Goal: Task Accomplishment & Management: Manage account settings

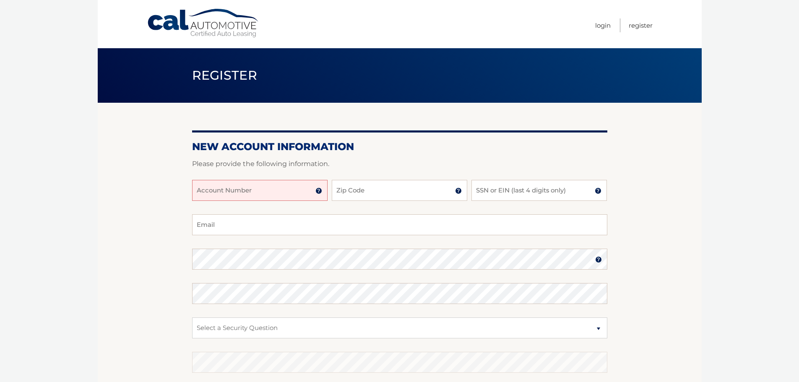
click at [208, 193] on input "Account Number" at bounding box center [260, 190] width 136 height 21
type input "44455978180"
click at [392, 185] on input "Zip Code" at bounding box center [400, 190] width 136 height 21
type input "33173"
click at [530, 192] on input "SSN or EIN (last 4 digits only)" at bounding box center [540, 190] width 136 height 21
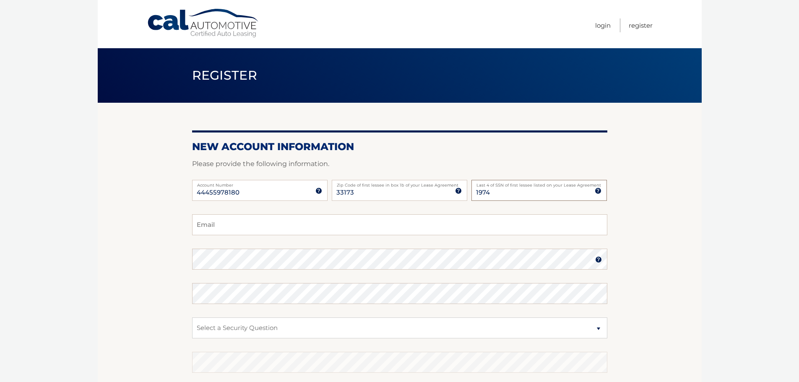
type input "1974"
click at [496, 223] on input "Email" at bounding box center [399, 224] width 415 height 21
type input "anelysparra@yahoo.com"
click at [192, 270] on div at bounding box center [192, 270] width 0 height 0
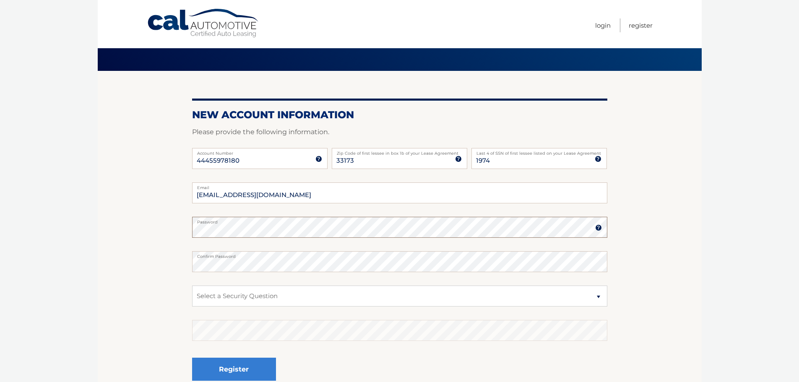
scroll to position [84, 0]
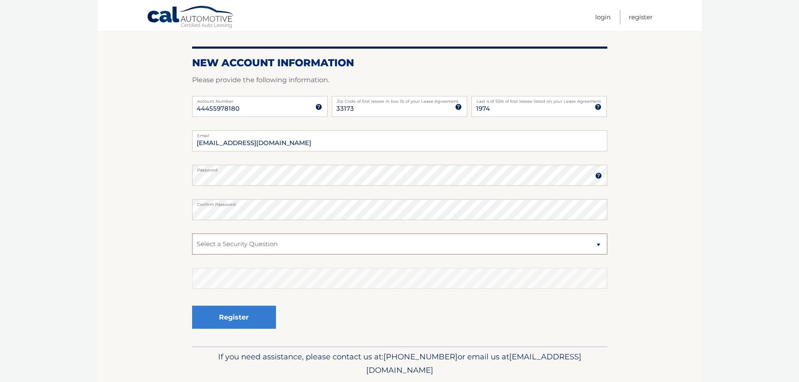
click at [462, 242] on select "Select a Security Question What was the name of your elementary school? What is…" at bounding box center [399, 244] width 415 height 21
select select "1"
click at [192, 234] on select "Select a Security Question What was the name of your elementary school? What is…" at bounding box center [399, 244] width 415 height 21
click at [265, 320] on button "Register" at bounding box center [234, 317] width 84 height 23
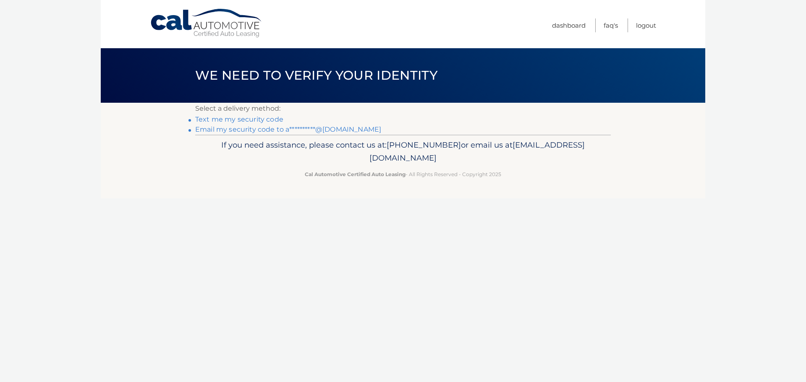
click at [274, 129] on link "**********" at bounding box center [288, 129] width 186 height 8
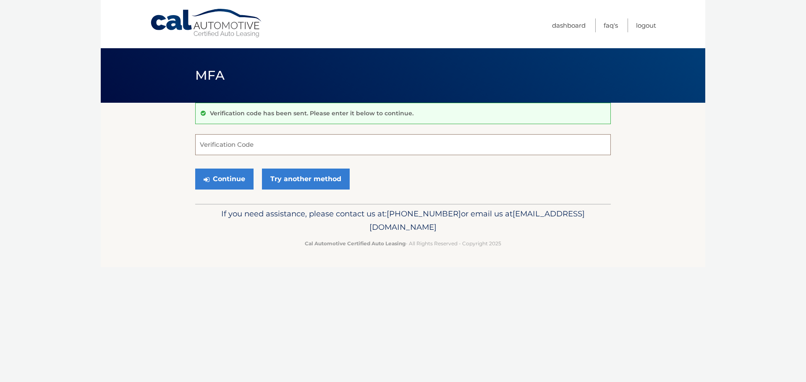
click at [323, 138] on input "Verification Code" at bounding box center [402, 144] width 415 height 21
type input "147355"
click at [203, 181] on button "Continue" at bounding box center [224, 179] width 58 height 21
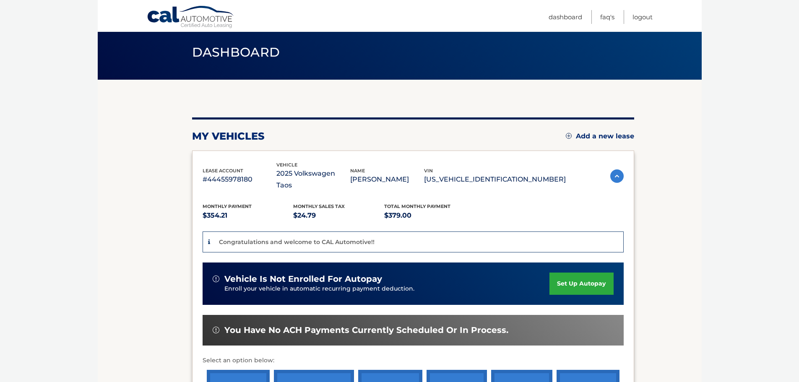
scroll to position [42, 0]
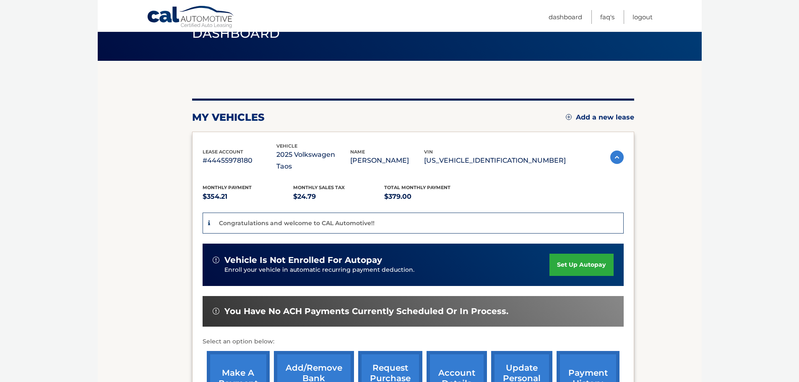
click at [587, 254] on link "set up autopay" at bounding box center [582, 265] width 64 height 22
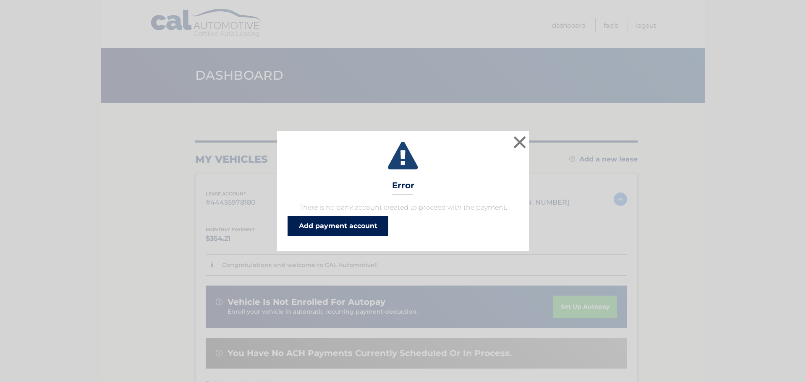
click at [321, 226] on link "Add payment account" at bounding box center [337, 226] width 101 height 20
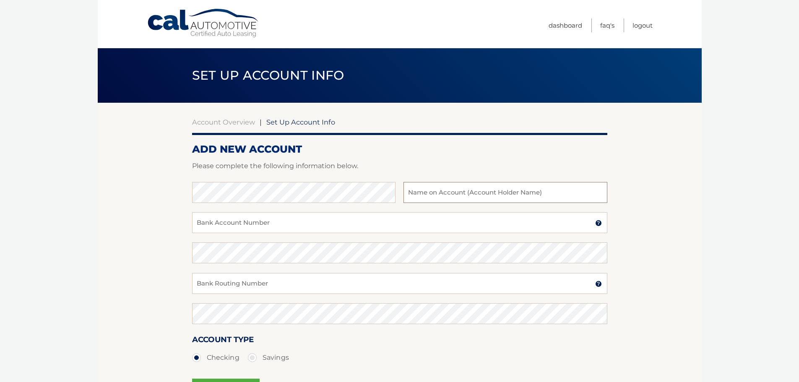
click at [432, 196] on input "text" at bounding box center [505, 192] width 203 height 21
type input "[PERSON_NAME]"
click at [288, 230] on input "Bank Account Number" at bounding box center [399, 222] width 415 height 21
click at [314, 219] on input "Bank Account Number" at bounding box center [399, 222] width 415 height 21
paste input "229030327563"
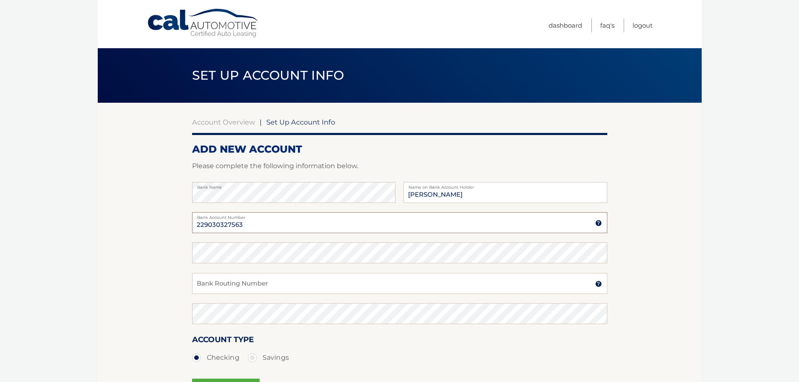
type input "229030327563"
click at [214, 288] on input "Bank Routing Number" at bounding box center [399, 283] width 415 height 21
paste input "063100277"
type input "063100277"
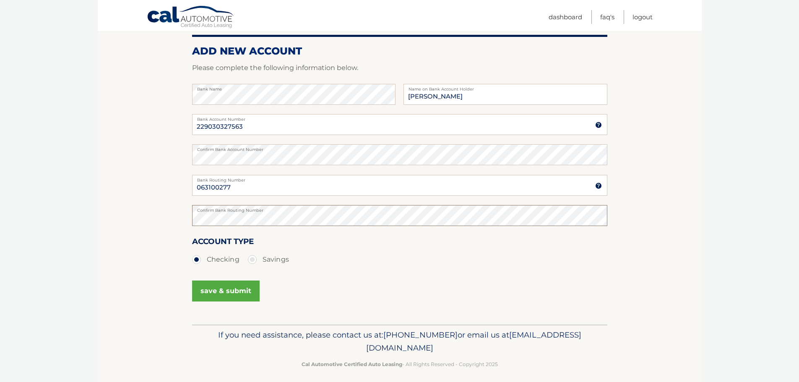
scroll to position [104, 0]
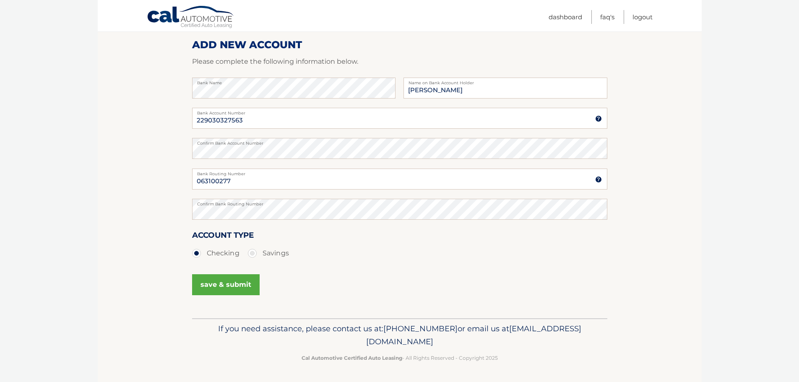
click at [220, 287] on button "save & submit" at bounding box center [226, 284] width 68 height 21
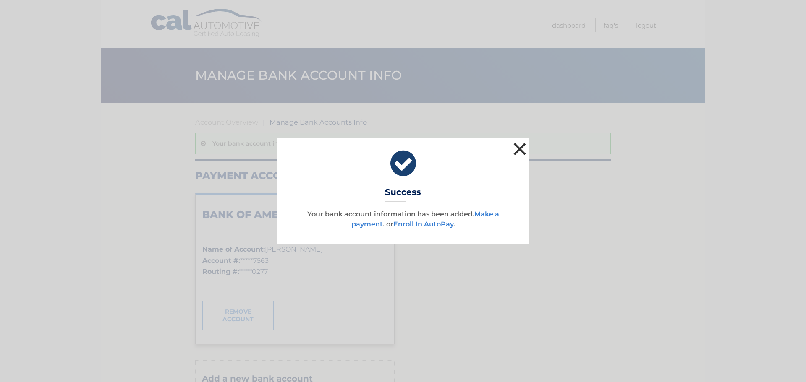
click at [518, 149] on button "×" at bounding box center [519, 149] width 17 height 17
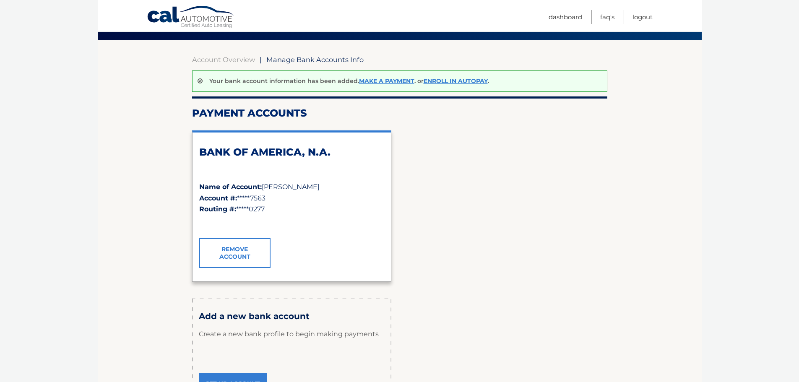
scroll to position [42, 0]
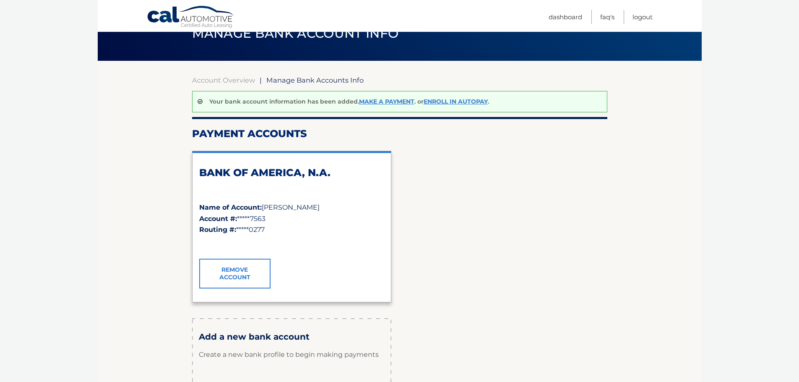
click at [455, 97] on div "Your bank account information has been added. Make a payment . or Enroll In Aut…" at bounding box center [399, 101] width 415 height 21
click at [455, 99] on link "Enroll In AutoPay" at bounding box center [456, 102] width 64 height 8
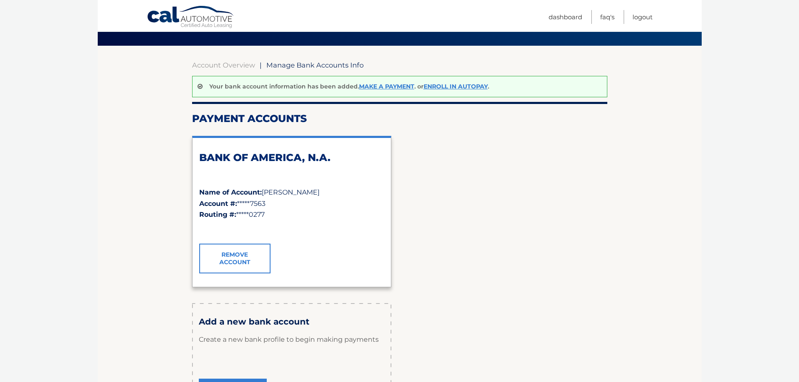
scroll to position [50, 0]
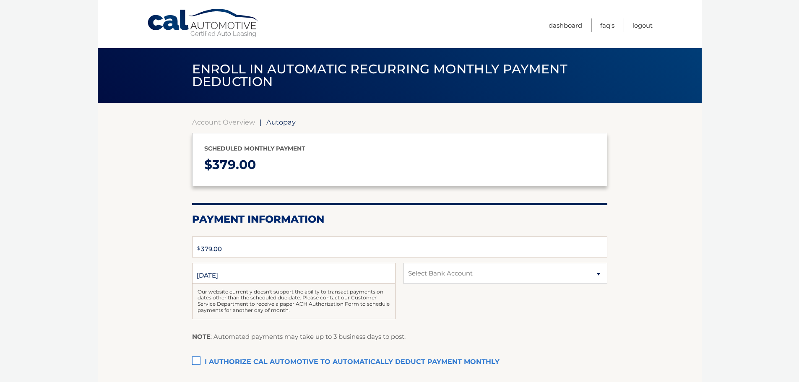
type input "379"
select select "MDkxNWMzMTktODI2OS00NTExLThmNjMtNTg4NGFlMzFhM2Mw"
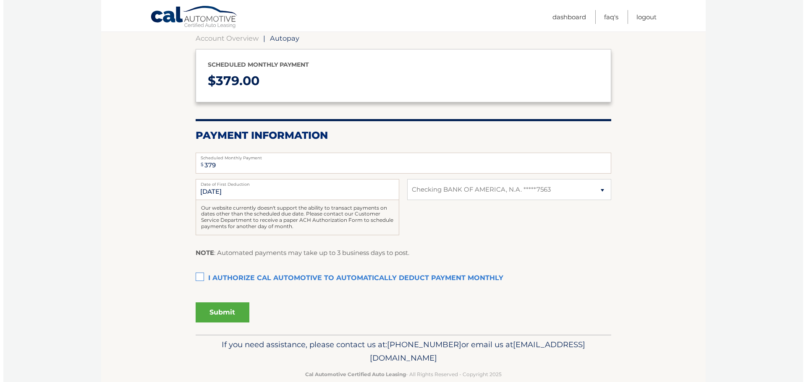
scroll to position [100, 0]
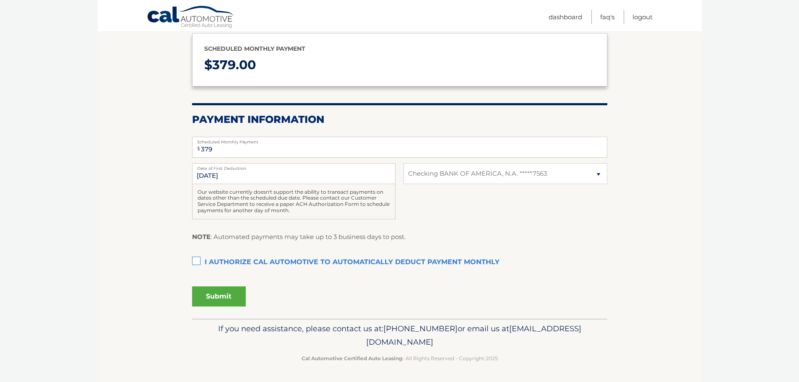
click at [193, 259] on label "I authorize cal automotive to automatically deduct payment monthly This checkbo…" at bounding box center [399, 262] width 415 height 17
click at [0, 0] on input "I authorize cal automotive to automatically deduct payment monthly This checkbo…" at bounding box center [0, 0] width 0 height 0
click at [212, 294] on button "Submit" at bounding box center [219, 297] width 54 height 20
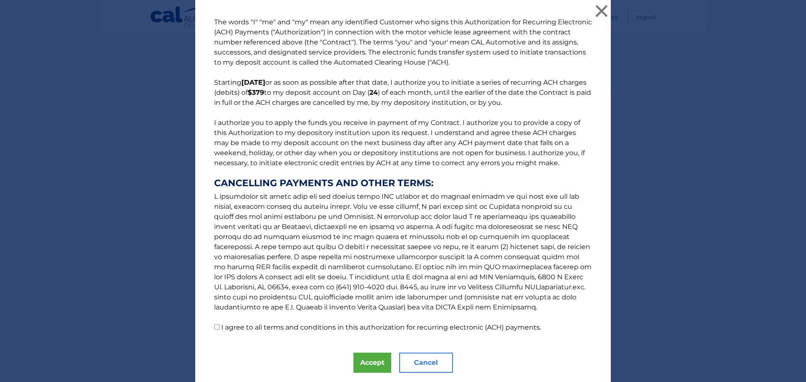
click at [216, 325] on input "I agree to all terms and conditions in this authorization for recurring electro…" at bounding box center [216, 326] width 5 height 5
checkbox input "true"
click at [366, 361] on button "Accept" at bounding box center [372, 363] width 38 height 20
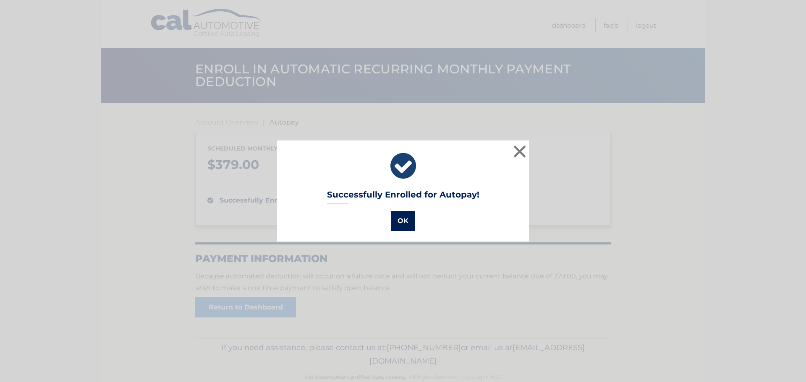
click at [393, 217] on button "OK" at bounding box center [403, 221] width 24 height 20
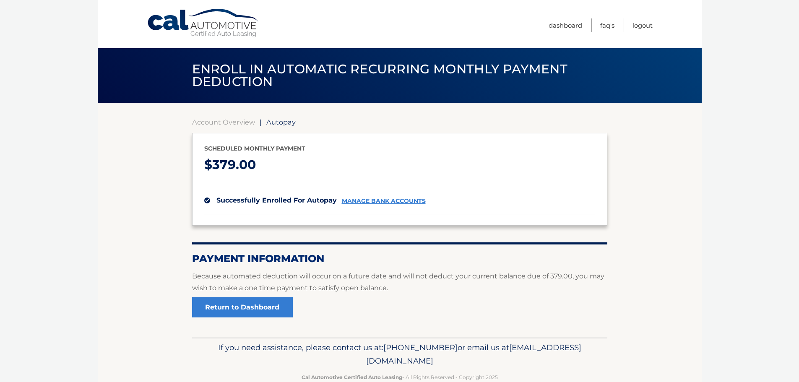
click at [214, 16] on link "Cal Automotive" at bounding box center [203, 23] width 113 height 30
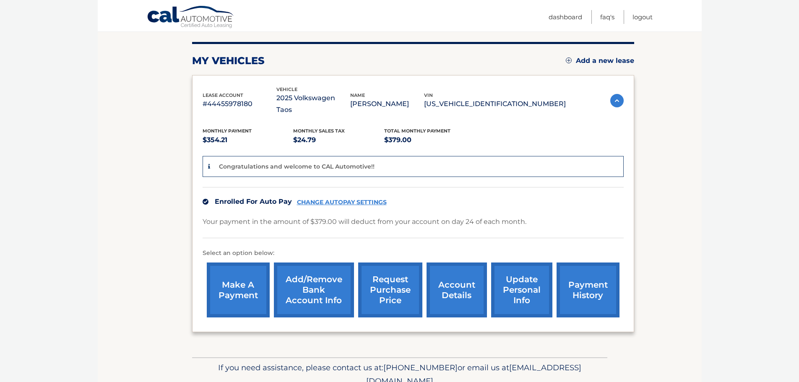
scroll to position [84, 0]
